Goal: Task Accomplishment & Management: Manage account settings

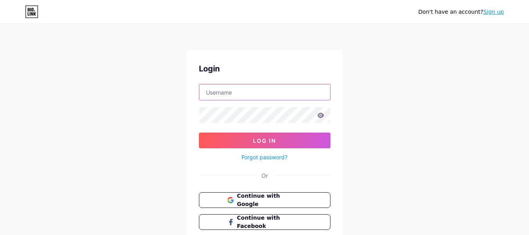
click at [243, 96] on input "text" at bounding box center [264, 92] width 131 height 16
type input "[EMAIL_ADDRESS][DOMAIN_NAME]"
click at [321, 116] on icon at bounding box center [320, 114] width 7 height 5
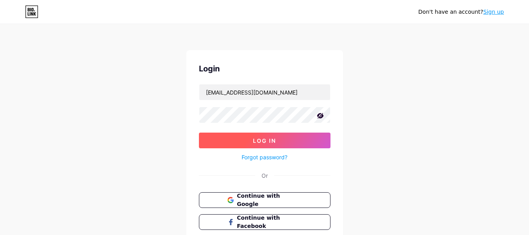
click at [277, 138] on button "Log In" at bounding box center [265, 140] width 132 height 16
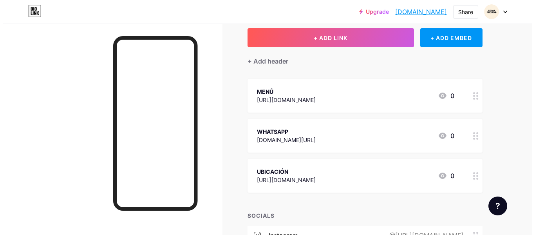
scroll to position [46, 0]
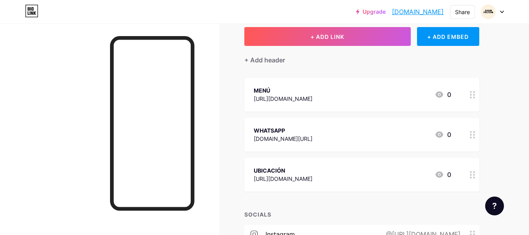
click at [472, 96] on icon at bounding box center [472, 94] width 5 height 7
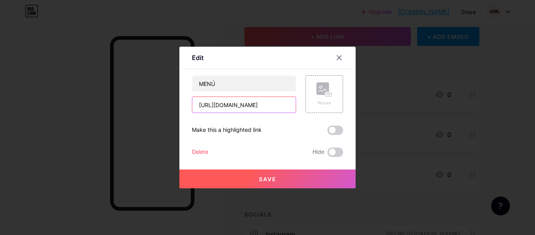
click at [263, 104] on input "[URL][DOMAIN_NAME]" at bounding box center [243, 105] width 103 height 16
drag, startPoint x: 194, startPoint y: 105, endPoint x: 297, endPoint y: 115, distance: 103.6
click at [297, 115] on div "MENÚ [URL][DOMAIN_NAME] Picture Make this a highlighted link Delete Hide Save" at bounding box center [267, 115] width 151 height 81
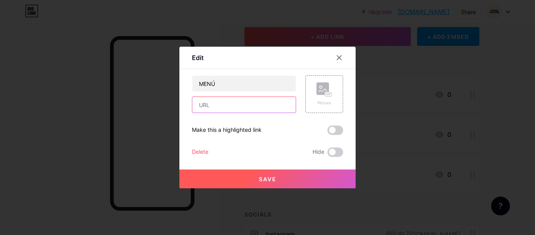
paste input "[URL][DOMAIN_NAME]"
type input "[URL][DOMAIN_NAME]"
click at [261, 174] on button "Save" at bounding box center [267, 178] width 176 height 19
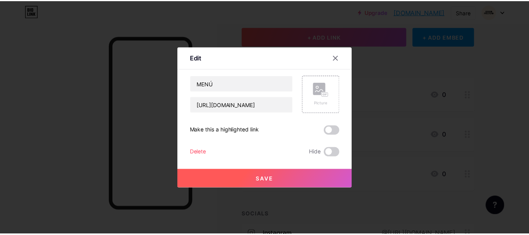
scroll to position [0, 0]
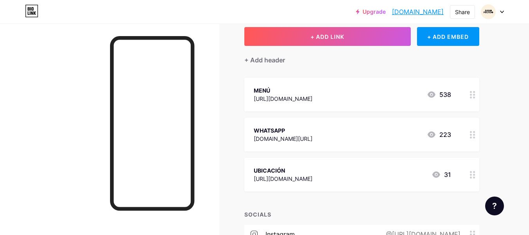
click at [313, 97] on div "[URL][DOMAIN_NAME]" at bounding box center [283, 98] width 59 height 8
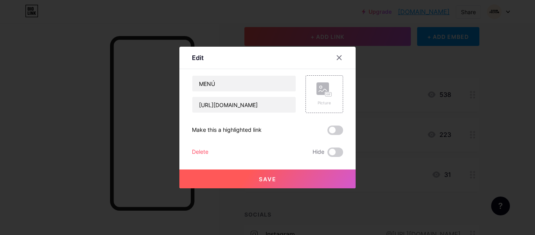
click at [433, 76] on div at bounding box center [267, 117] width 535 height 235
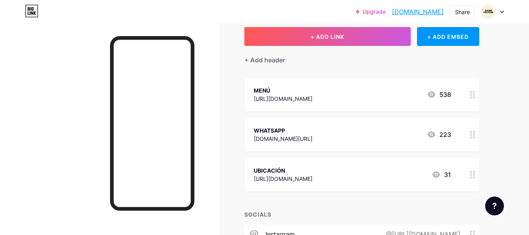
click at [472, 96] on icon at bounding box center [472, 94] width 5 height 7
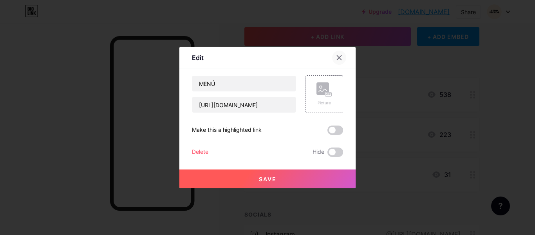
click at [337, 58] on icon at bounding box center [339, 58] width 4 height 4
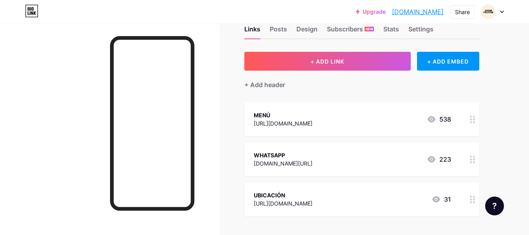
scroll to position [19, 0]
